Goal: Task Accomplishment & Management: Use online tool/utility

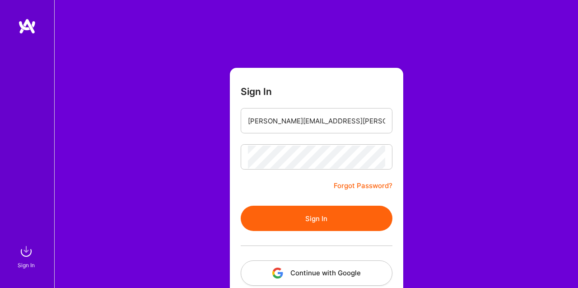
click at [314, 220] on button "Sign In" at bounding box center [317, 218] width 152 height 25
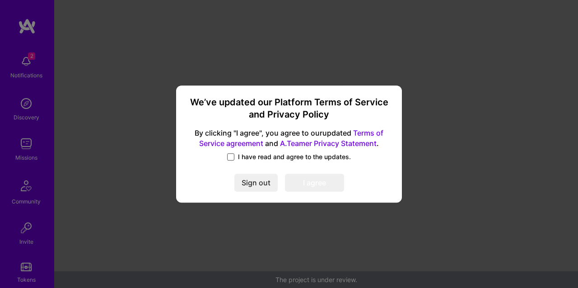
click at [229, 156] on span at bounding box center [230, 156] width 7 height 7
click at [0, 0] on input "I have read and agree to the updates." at bounding box center [0, 0] width 0 height 0
click at [308, 176] on button "I agree" at bounding box center [314, 183] width 59 height 18
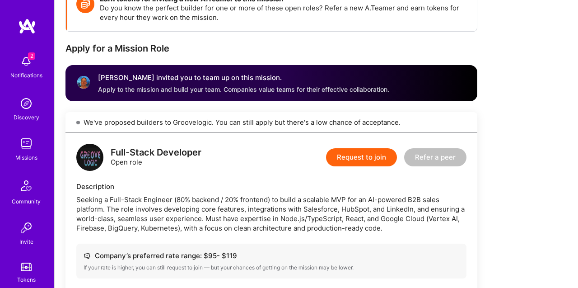
scroll to position [152, 0]
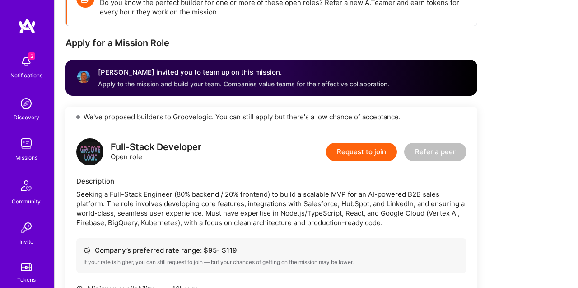
click at [12, 60] on div "2 Notifications" at bounding box center [26, 66] width 56 height 31
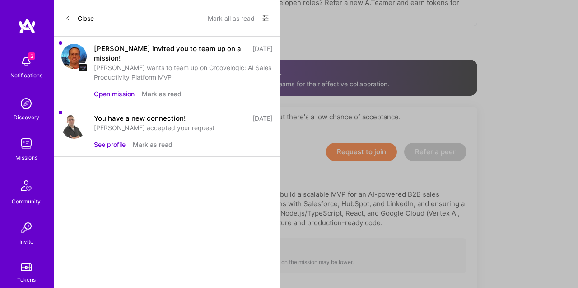
click at [162, 140] on button "Mark as read" at bounding box center [153, 144] width 40 height 9
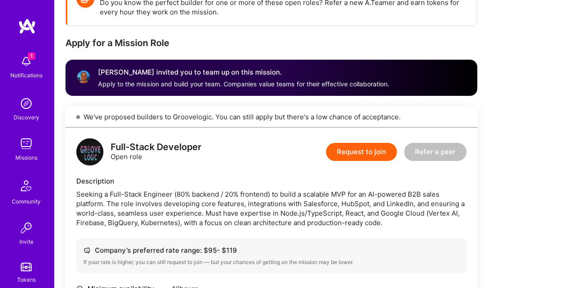
click at [27, 63] on img at bounding box center [26, 61] width 18 height 18
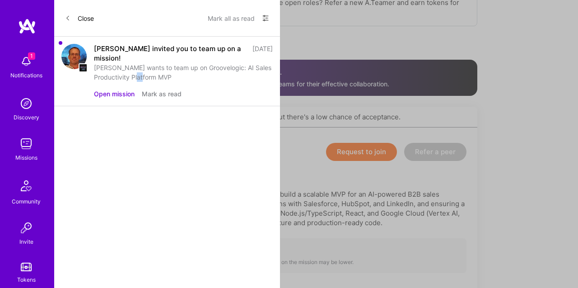
drag, startPoint x: 165, startPoint y: 66, endPoint x: 176, endPoint y: 66, distance: 11.3
click at [176, 66] on div "[PERSON_NAME] wants to team up on Groovelogic: AI Sales Productivity Platform M…" at bounding box center [183, 72] width 179 height 19
click at [118, 89] on button "Open mission" at bounding box center [114, 93] width 41 height 9
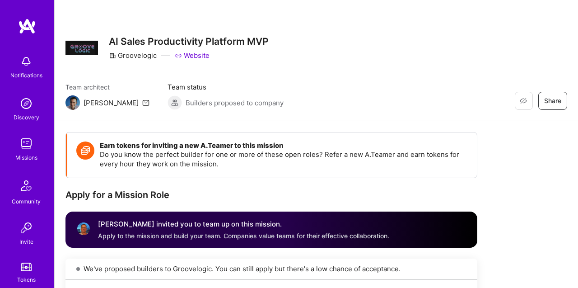
click at [28, 24] on img at bounding box center [27, 26] width 18 height 16
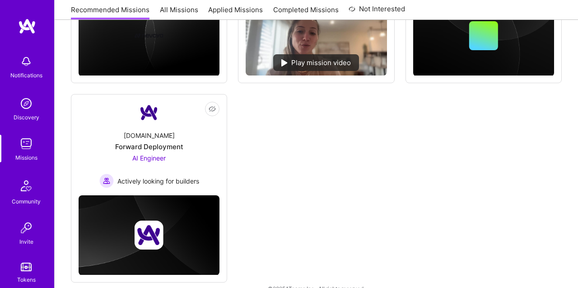
scroll to position [792, 0]
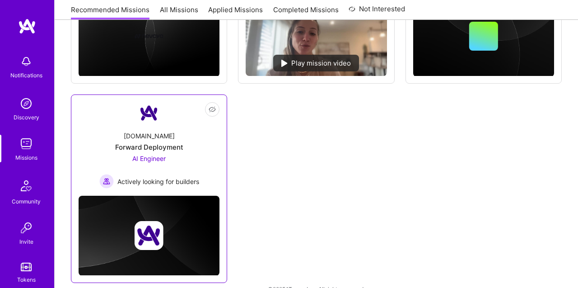
click at [164, 143] on div "Forward Deployment" at bounding box center [149, 146] width 68 height 9
